Goal: Task Accomplishment & Management: Use online tool/utility

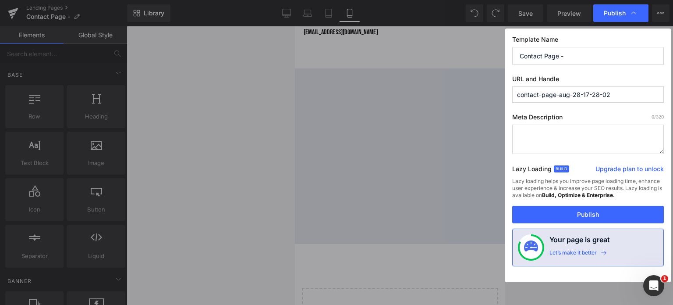
click at [566, 92] on input "contact-page-aug-28-17-28-02" at bounding box center [588, 94] width 152 height 16
drag, startPoint x: 616, startPoint y: 96, endPoint x: 470, endPoint y: 81, distance: 146.7
click at [470, 81] on div "Publish Template Name Contact Page - URL and Handle contact-page-aug-28-17-28-0…" at bounding box center [336, 152] width 673 height 305
paste input "[URL][DOMAIN_NAME]"
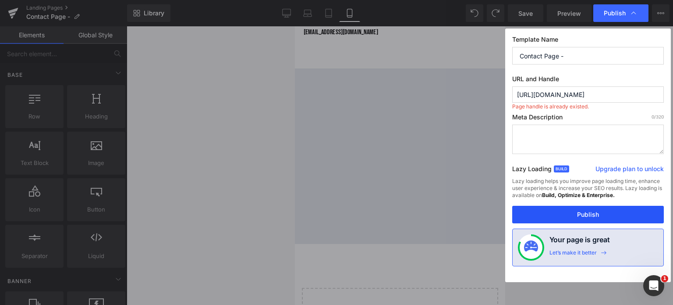
type input "[URL][DOMAIN_NAME]"
click at [584, 214] on button "Publish" at bounding box center [588, 215] width 152 height 18
click at [584, 216] on button "Publish" at bounding box center [588, 215] width 152 height 18
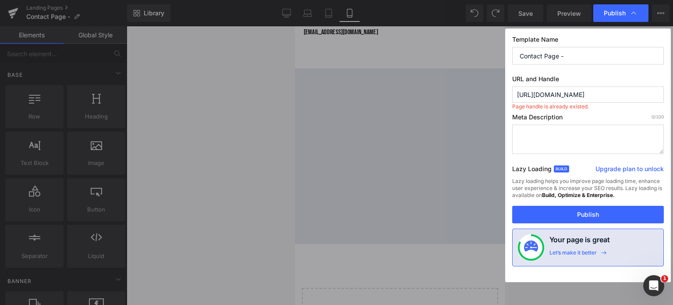
click at [578, 89] on input "[URL][DOMAIN_NAME]" at bounding box center [588, 94] width 152 height 16
drag, startPoint x: 615, startPoint y: 91, endPoint x: 455, endPoint y: 88, distance: 159.6
click at [455, 88] on div "Publish Template Name Contact Page - URL and Handle [URL][DOMAIN_NAME] Page han…" at bounding box center [336, 152] width 673 height 305
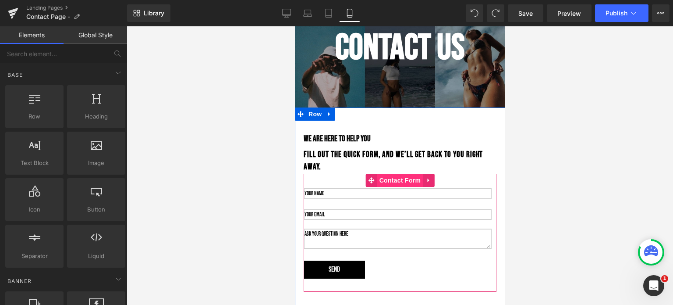
scroll to position [71, 0]
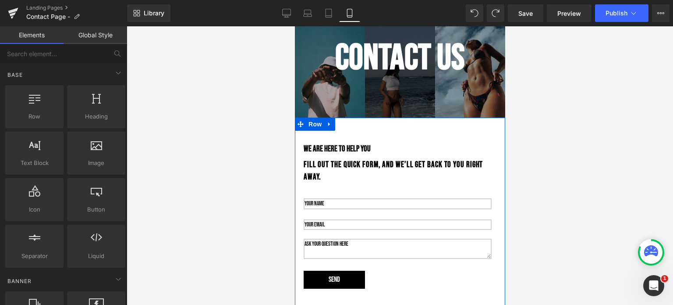
click at [345, 167] on p "Fill out the quick form, and we’ll get back to you right away." at bounding box center [399, 171] width 193 height 25
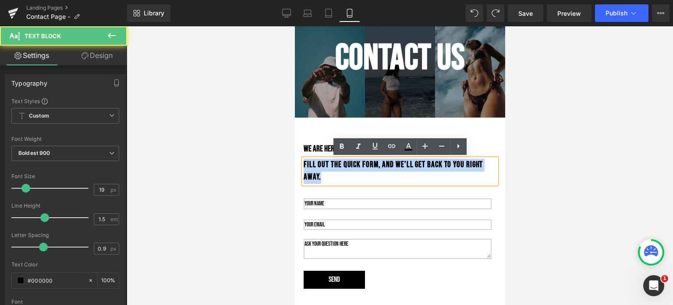
drag, startPoint x: 329, startPoint y: 179, endPoint x: 305, endPoint y: 161, distance: 29.7
click at [305, 161] on p "Fill out the quick form, and we’ll get back to you right away." at bounding box center [399, 171] width 193 height 25
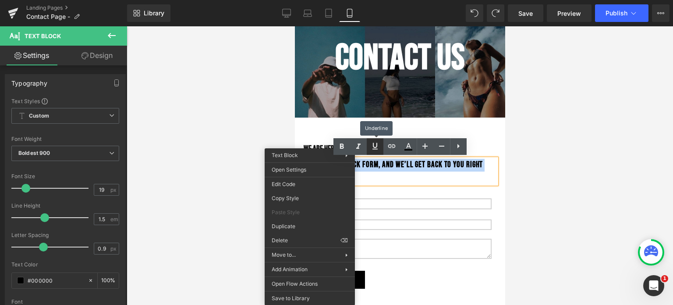
copy p "Fill out the quick form, and we’ll get back to you right away."
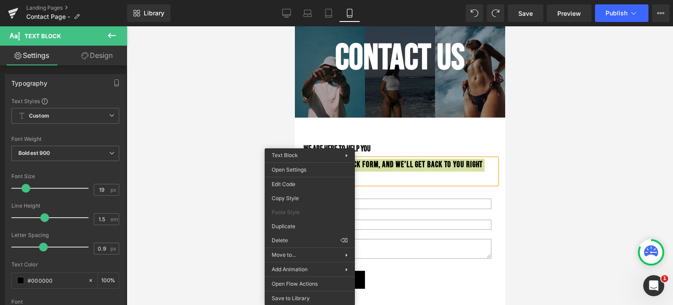
click at [540, 111] on div at bounding box center [400, 165] width 547 height 278
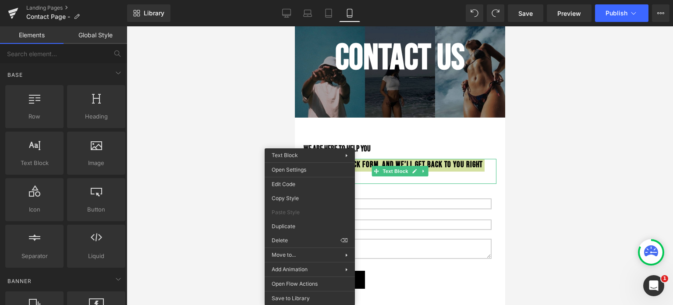
click at [530, 115] on div at bounding box center [400, 165] width 547 height 278
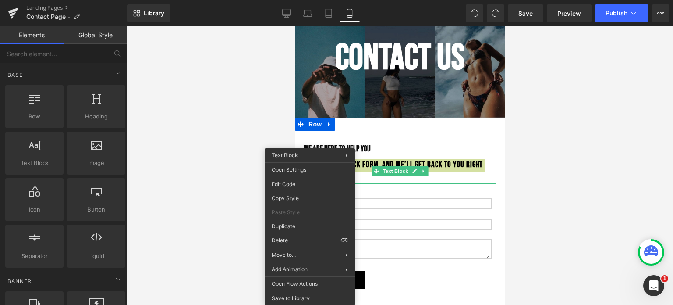
click at [273, 128] on div at bounding box center [400, 165] width 547 height 278
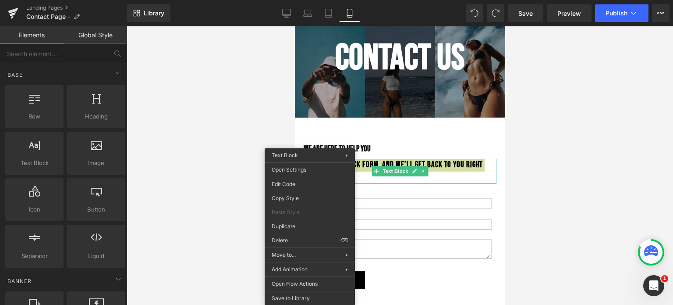
click at [273, 128] on div at bounding box center [400, 165] width 547 height 278
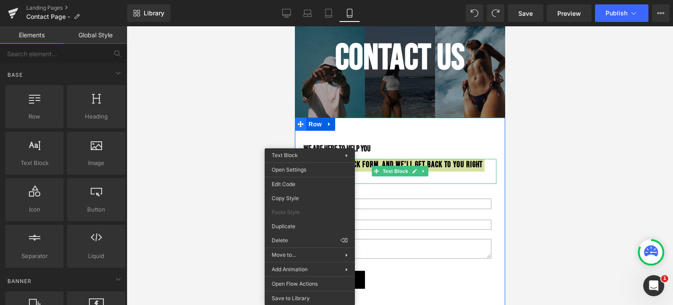
click at [299, 117] on span at bounding box center [300, 123] width 11 height 13
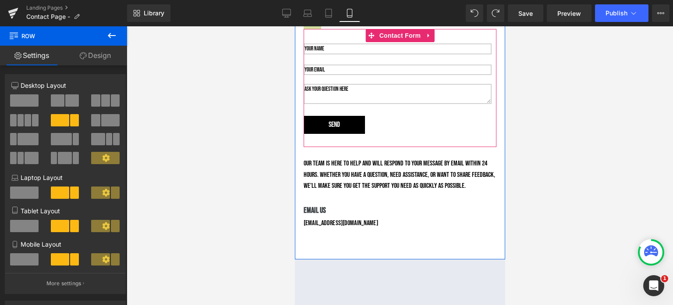
scroll to position [229, 0]
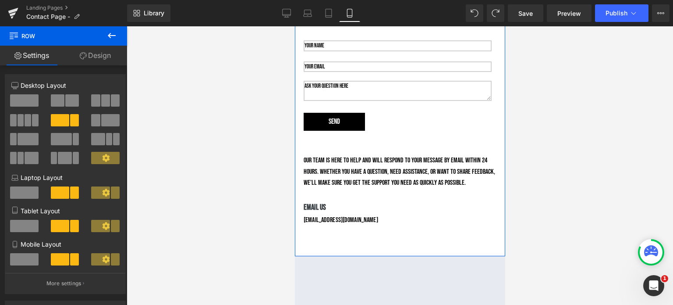
click at [373, 178] on p "Our team is here to help and will respond to your message by email within 24 ho…" at bounding box center [399, 172] width 193 height 34
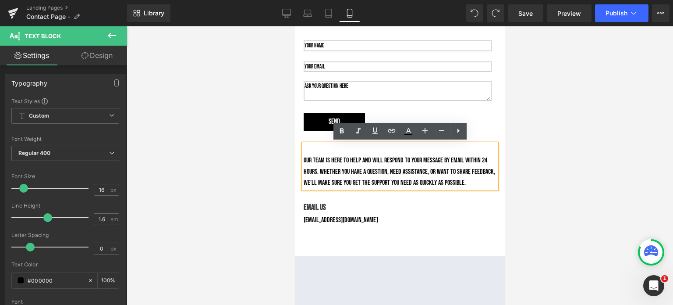
drag, startPoint x: 478, startPoint y: 185, endPoint x: 302, endPoint y: 157, distance: 178.4
click at [303, 157] on div "Our team is here to help and will respond to your message by email within 24 ho…" at bounding box center [399, 166] width 193 height 45
click at [306, 158] on p "Our team is here to help and will respond to your message by email within 24 ho…" at bounding box center [399, 172] width 193 height 34
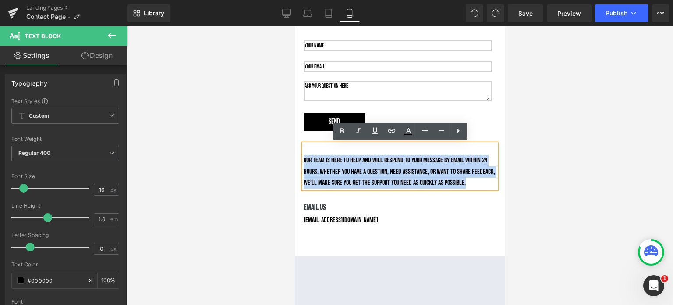
drag, startPoint x: 303, startPoint y: 157, endPoint x: 479, endPoint y: 180, distance: 177.3
click at [479, 180] on p "Our team is here to help and will respond to your message by email within 24 ho…" at bounding box center [399, 172] width 193 height 34
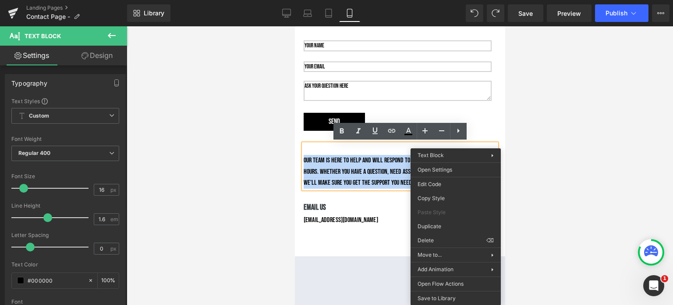
copy p "Our team is here to help and will respond to your message by email within 24 ho…"
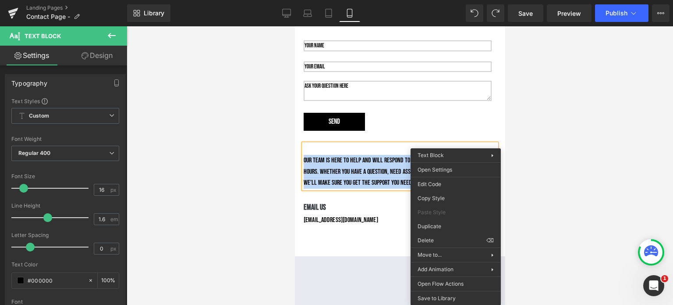
click at [502, 114] on div "we are here to help you Heading Fill out the quick form, and we’ll get back to …" at bounding box center [400, 87] width 210 height 203
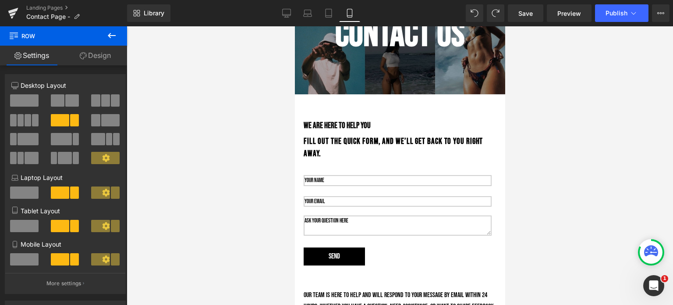
scroll to position [93, 0]
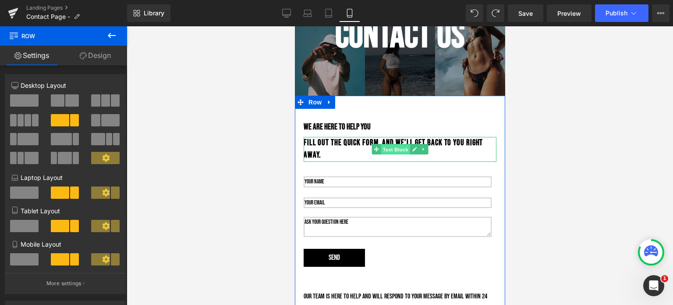
click at [403, 152] on link "Text Block" at bounding box center [391, 149] width 38 height 11
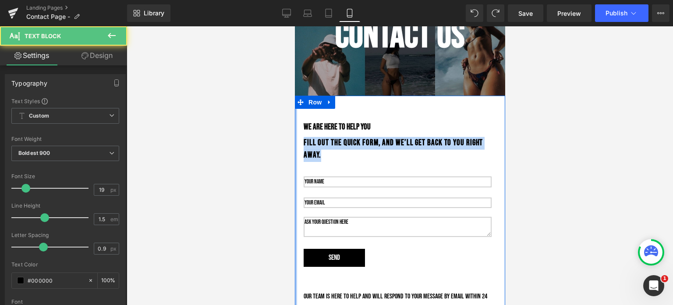
drag, startPoint x: 324, startPoint y: 154, endPoint x: 296, endPoint y: 133, distance: 35.4
click at [296, 133] on div "we are here to help you Heading Fill out the quick form, and we’ll get back to …" at bounding box center [400, 244] width 210 height 296
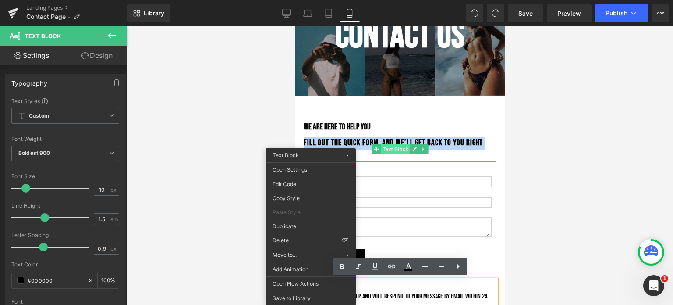
copy p "Fill out the quick form, and we’ll get back to you right away."
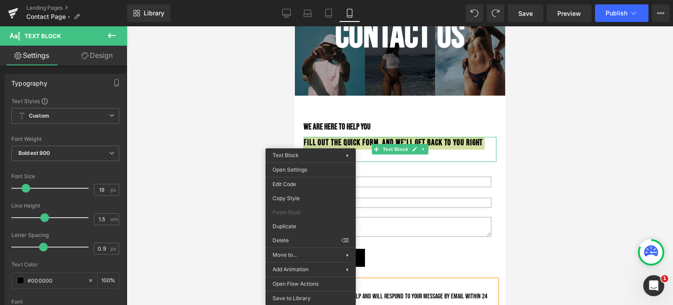
click at [232, 137] on div at bounding box center [400, 165] width 547 height 278
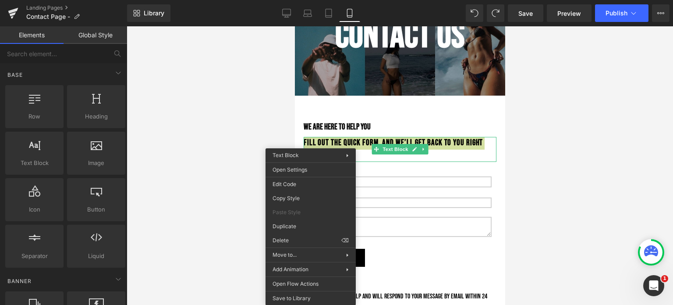
click at [238, 118] on div at bounding box center [400, 165] width 547 height 278
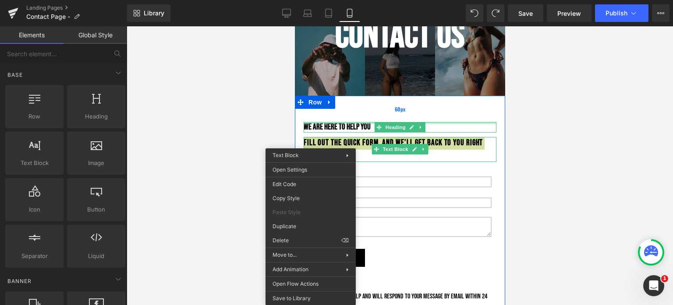
click at [478, 117] on div "60px" at bounding box center [400, 109] width 210 height 26
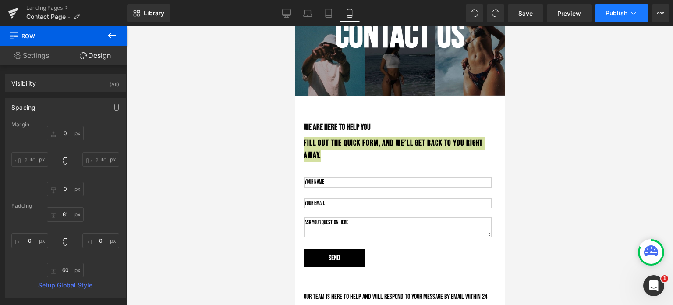
click at [624, 8] on button "Publish" at bounding box center [621, 13] width 53 height 18
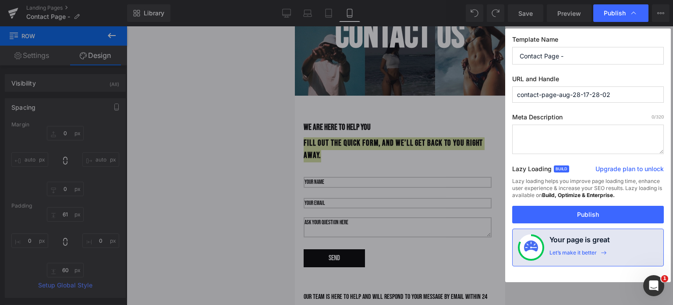
click at [559, 98] on input "contact-page-aug-28-17-28-02" at bounding box center [588, 94] width 152 height 16
click at [559, 97] on input "contact-page-aug-28-17-28-02" at bounding box center [588, 94] width 152 height 16
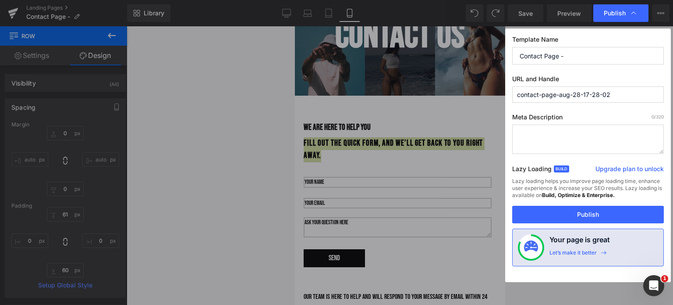
click at [559, 97] on input "contact-page-aug-28-17-28-02" at bounding box center [588, 94] width 152 height 16
